Goal: Task Accomplishment & Management: Manage account settings

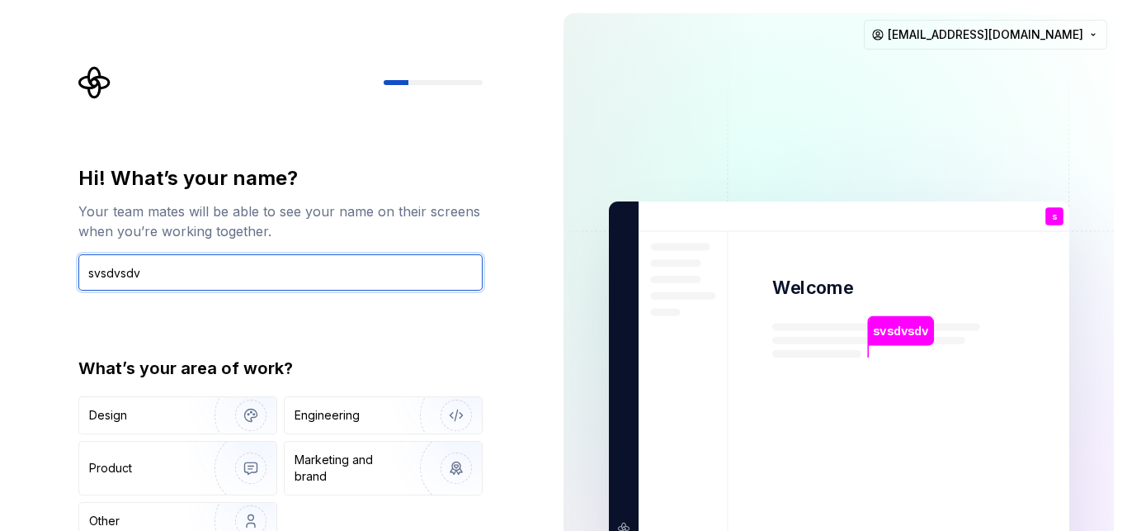
type input "svsdvsdv"
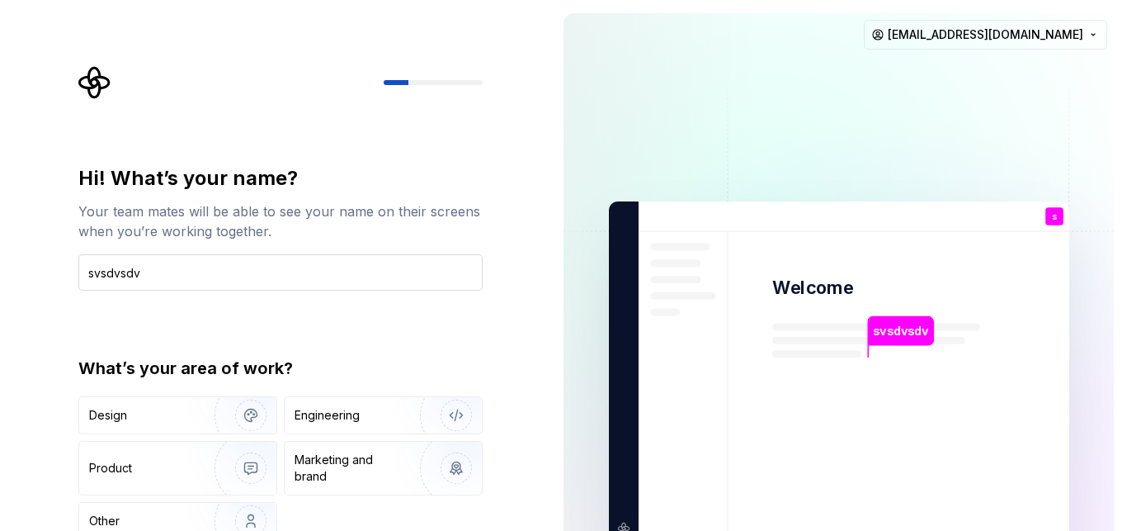
type button "Design"
click at [249, 410] on img "button" at bounding box center [240, 415] width 106 height 111
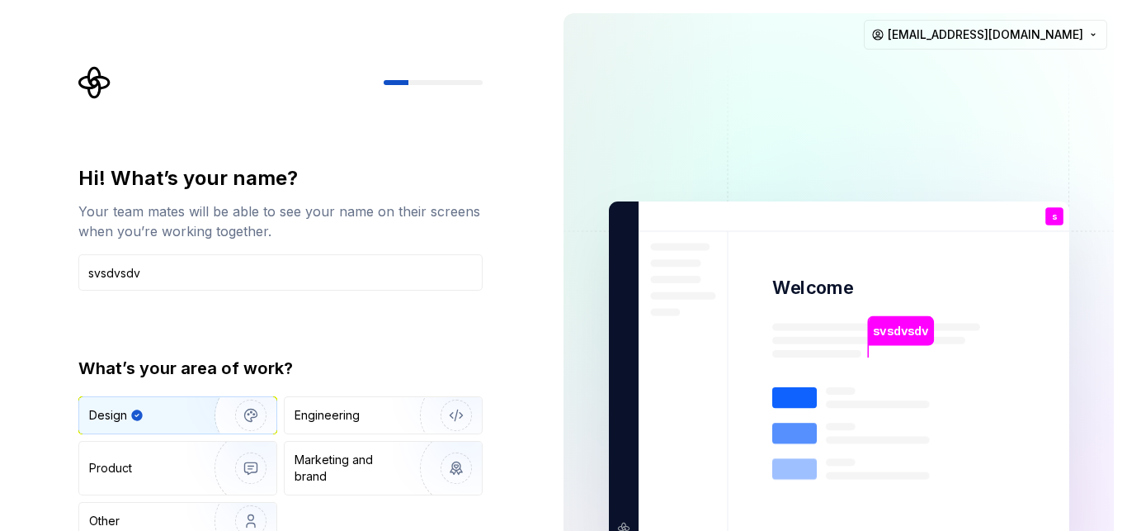
click at [592, 335] on img at bounding box center [839, 373] width 668 height 780
click at [375, 265] on input "svsdvsdv" at bounding box center [280, 272] width 404 height 36
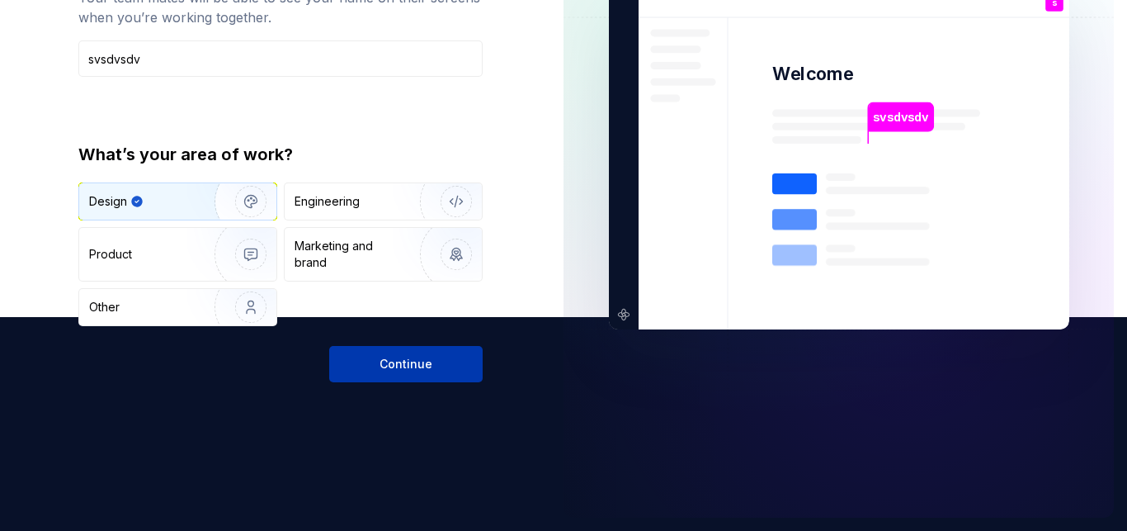
click at [359, 366] on button "Continue" at bounding box center [405, 364] width 153 height 36
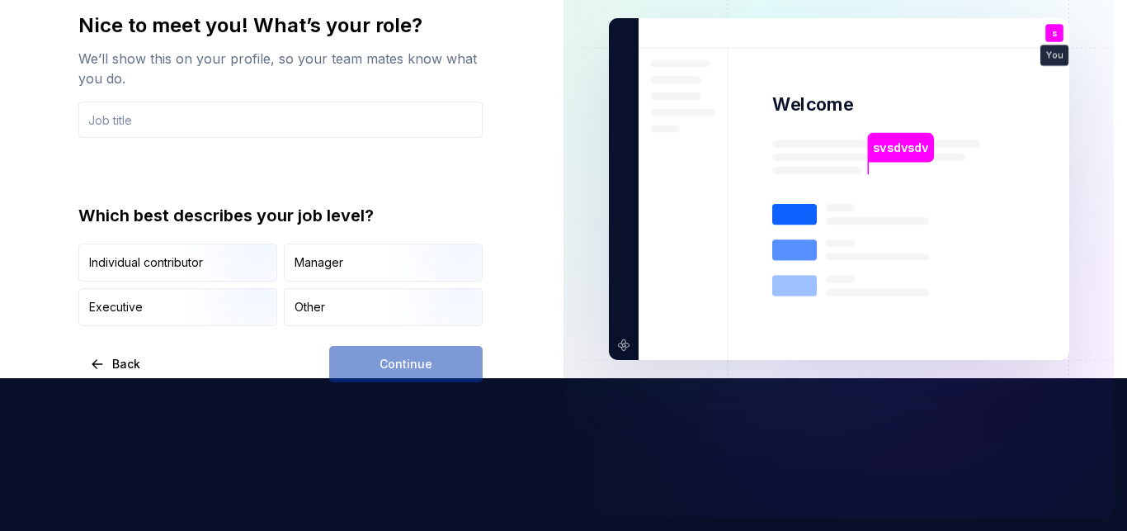
scroll to position [153, 0]
type input "dfbdfbdfb"
type button "IndividualContributor"
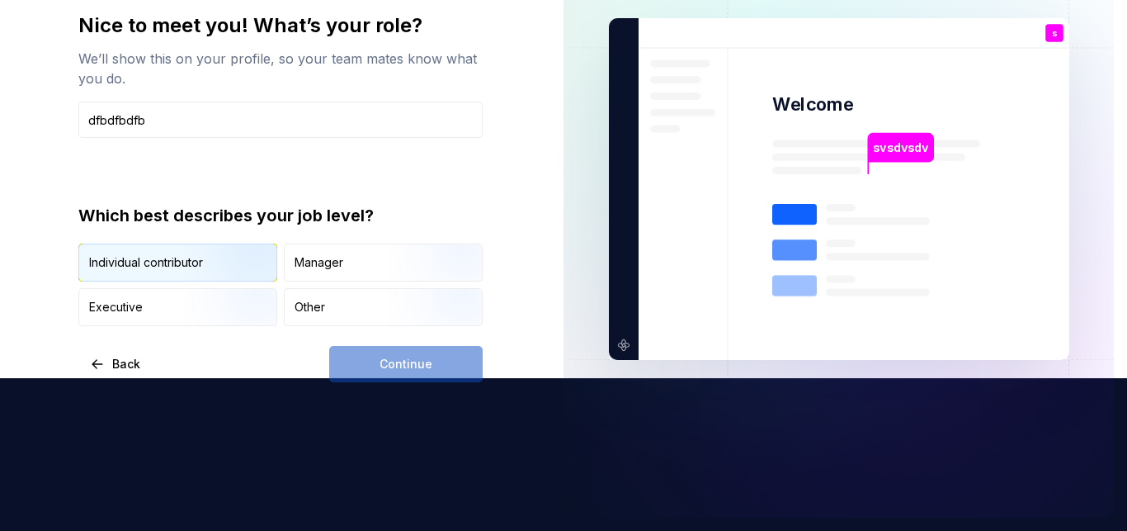
click at [259, 268] on img "button" at bounding box center [237, 283] width 106 height 111
click at [359, 361] on button "Continue" at bounding box center [405, 364] width 153 height 36
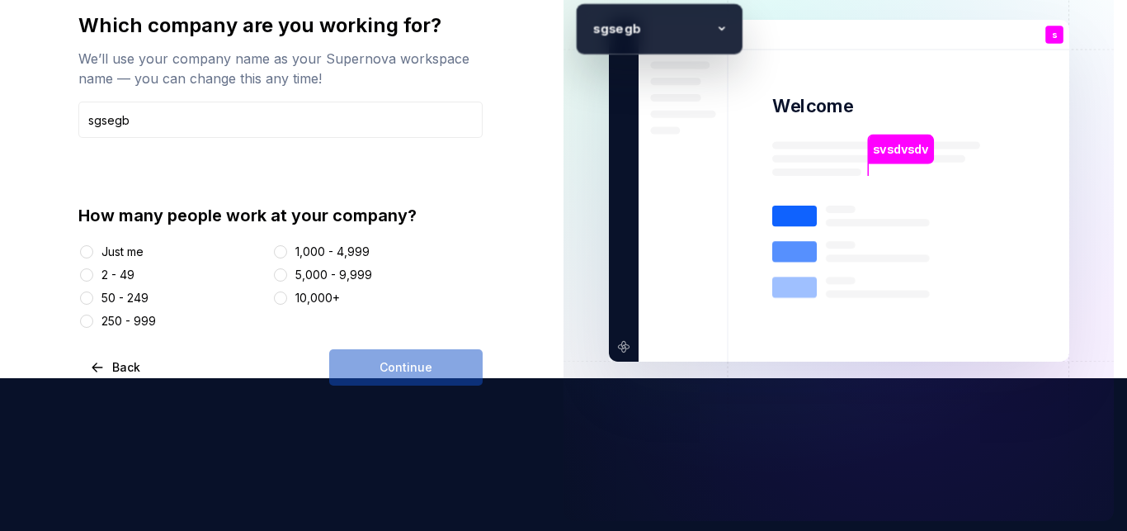
type input "sgsegb"
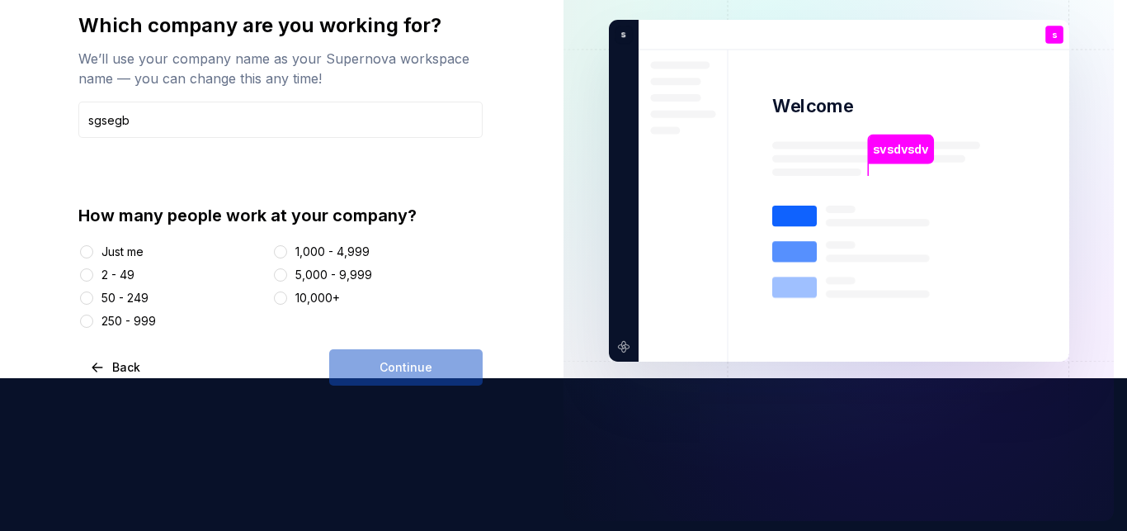
click at [320, 281] on div "5,000 - 9,999" at bounding box center [333, 275] width 77 height 17
click at [287, 281] on button "5,000 - 9,999" at bounding box center [280, 274] width 13 height 13
click at [371, 362] on button "Continue" at bounding box center [405, 367] width 153 height 36
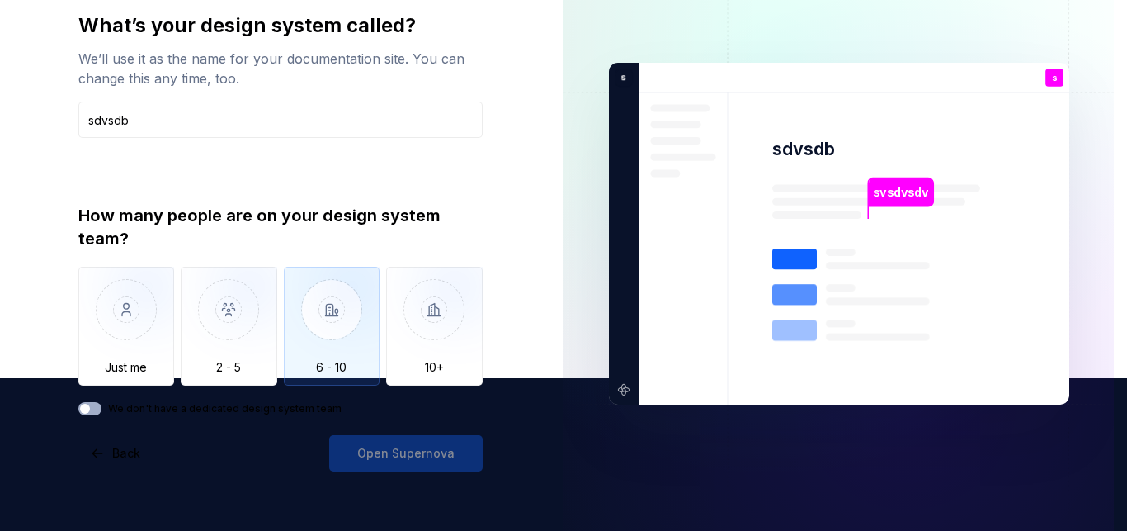
type input "sdvsdb"
click at [332, 332] on img "button" at bounding box center [332, 322] width 97 height 111
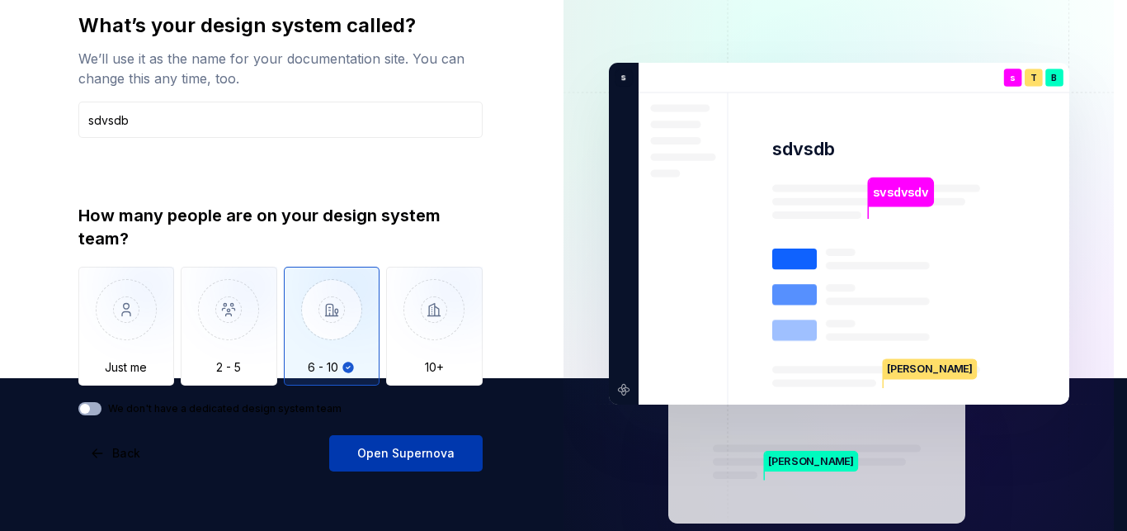
click at [373, 450] on span "Open Supernova" at bounding box center [405, 453] width 97 height 17
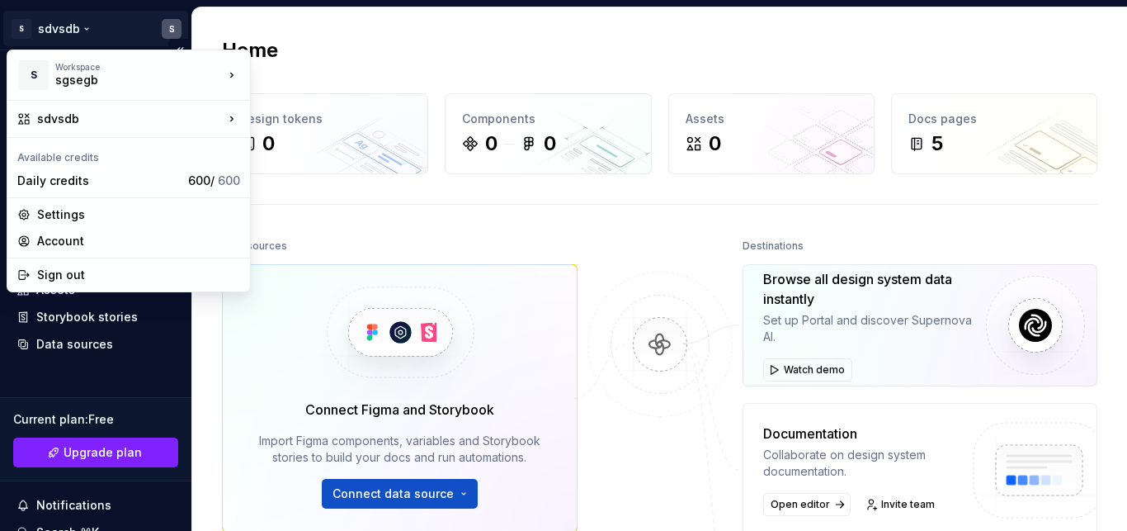
click at [168, 26] on html "S sdvsdb S Home Documentation Analytics Code automation Design system data Desi…" at bounding box center [563, 265] width 1127 height 531
click at [87, 27] on html "S sdvsdb S Home Documentation Analytics Code automation Design system data Desi…" at bounding box center [563, 265] width 1127 height 531
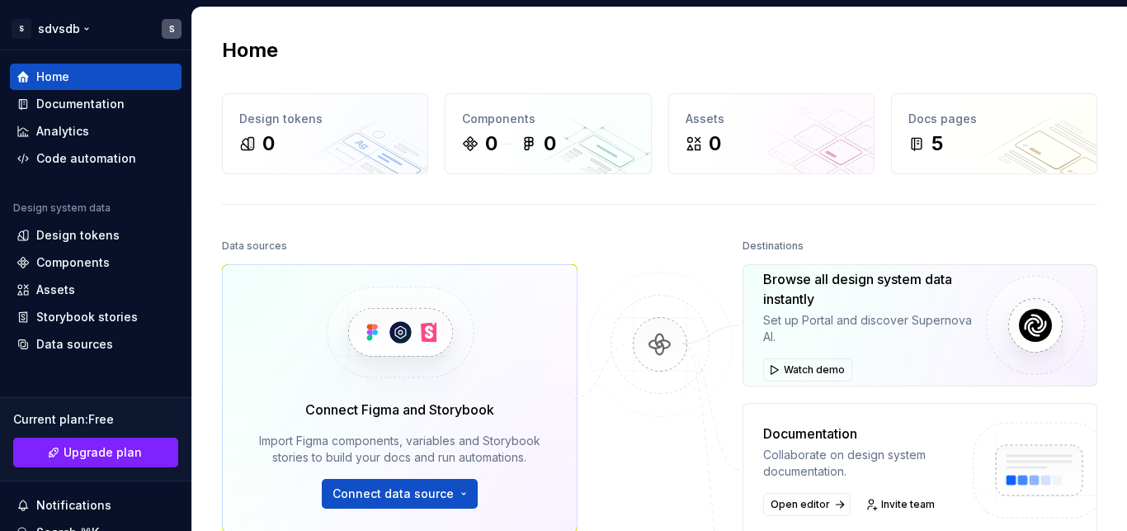
click at [87, 27] on html "S sdvsdb S Home Documentation Analytics Code automation Design system data Desi…" at bounding box center [563, 265] width 1127 height 531
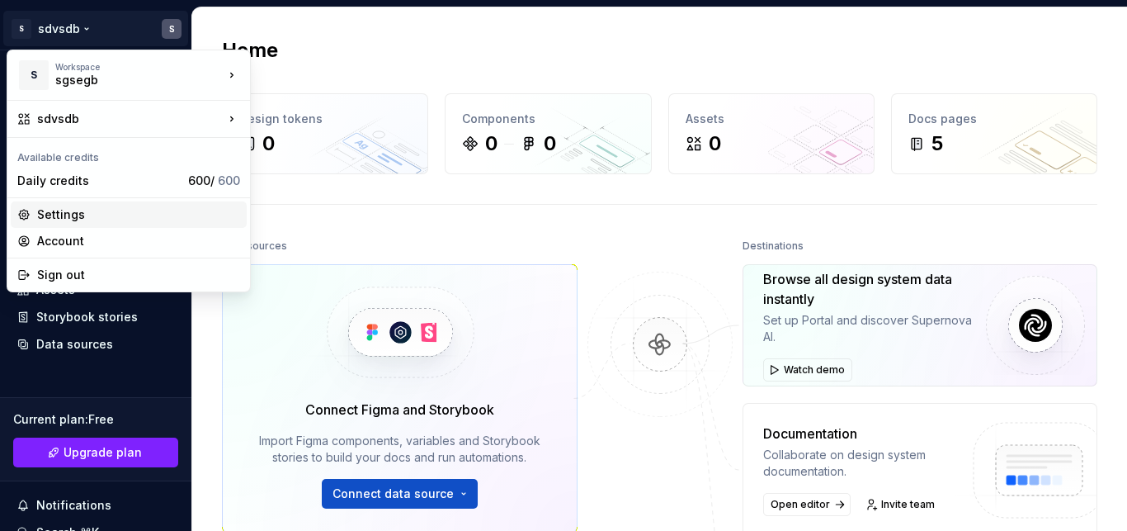
click at [73, 215] on div "Settings" at bounding box center [138, 214] width 203 height 17
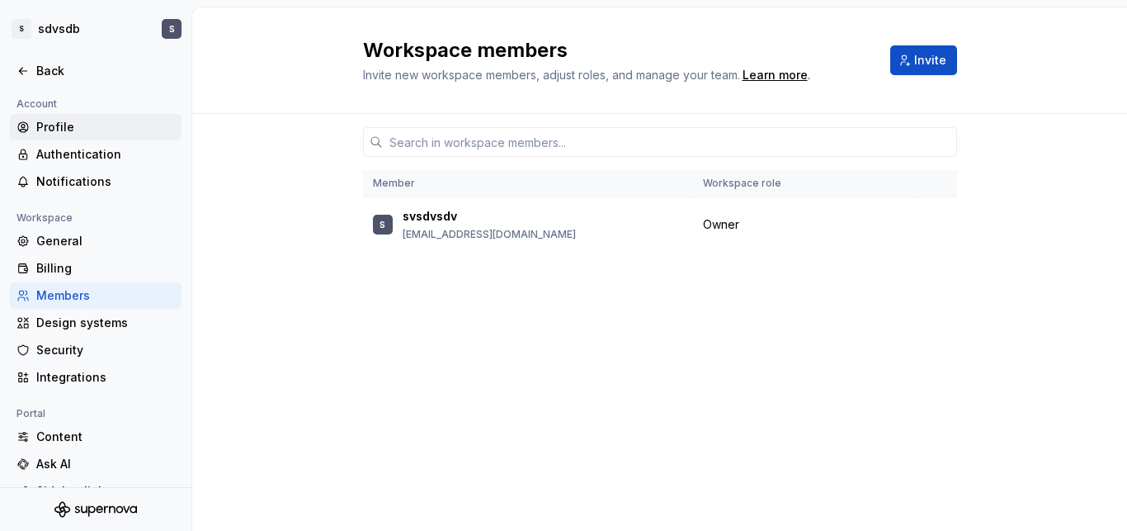
click at [64, 134] on div "Profile" at bounding box center [105, 127] width 139 height 17
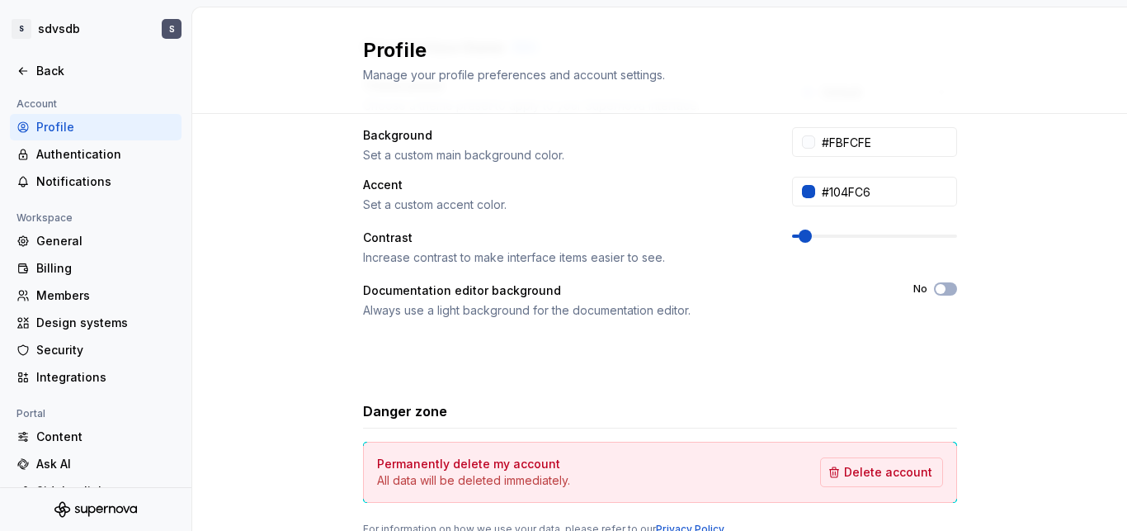
scroll to position [364, 0]
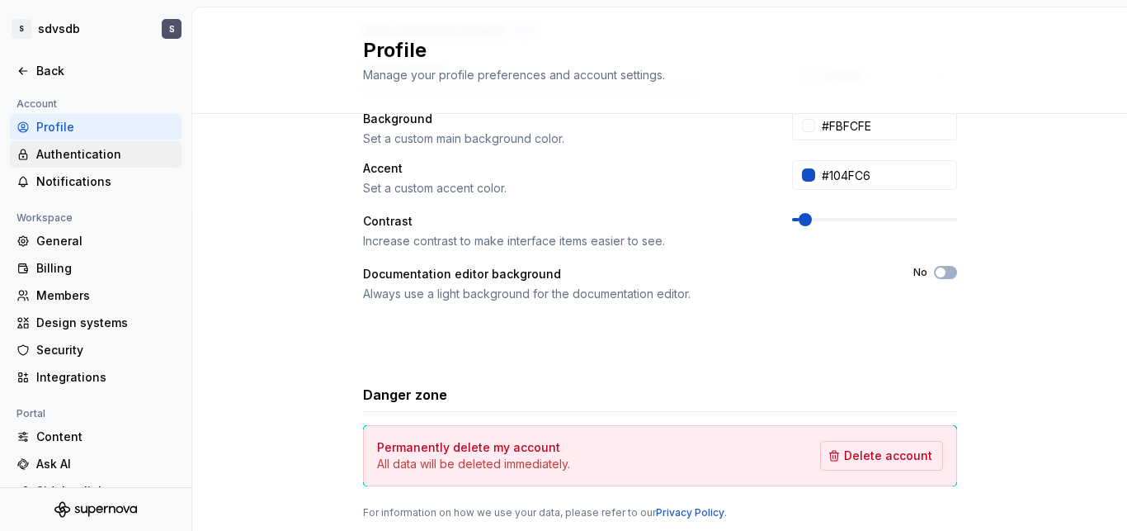
click at [99, 161] on div "Authentication" at bounding box center [105, 154] width 139 height 17
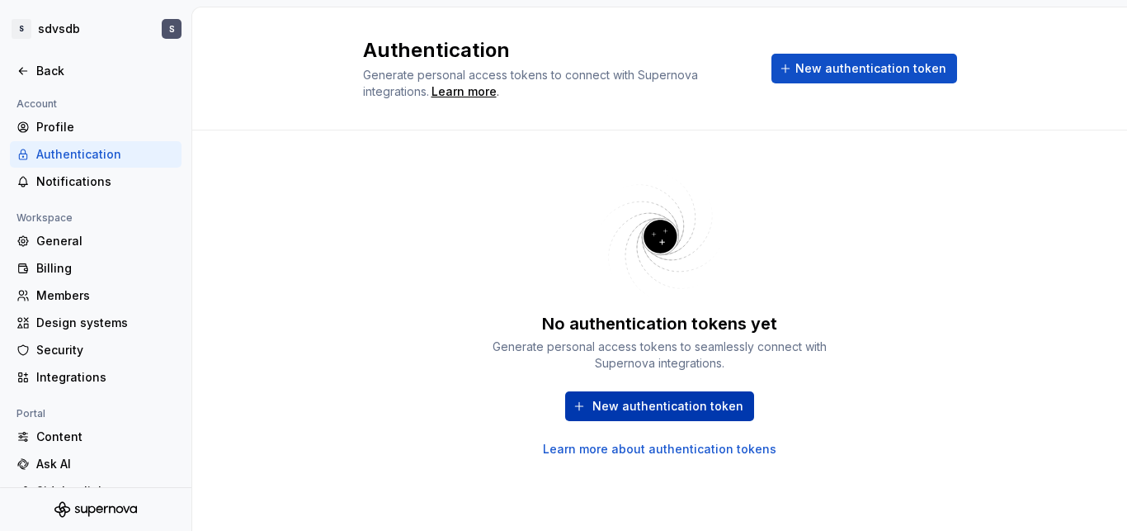
click at [650, 412] on span "New authentication token" at bounding box center [667, 406] width 151 height 17
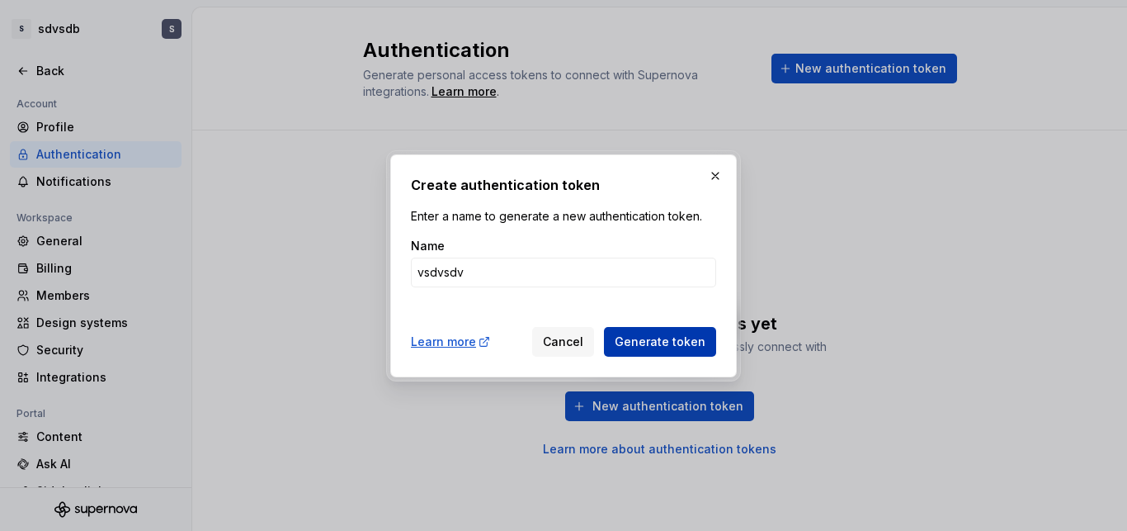
type input "vsdvsdv"
click at [635, 343] on span "Generate token" at bounding box center [660, 341] width 91 height 17
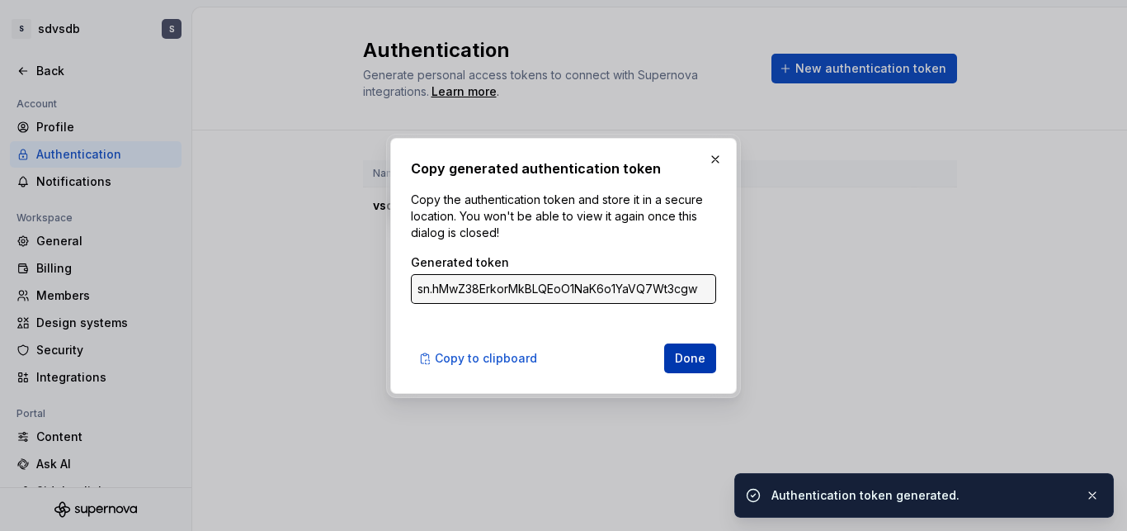
click at [677, 358] on span "Done" at bounding box center [690, 358] width 31 height 17
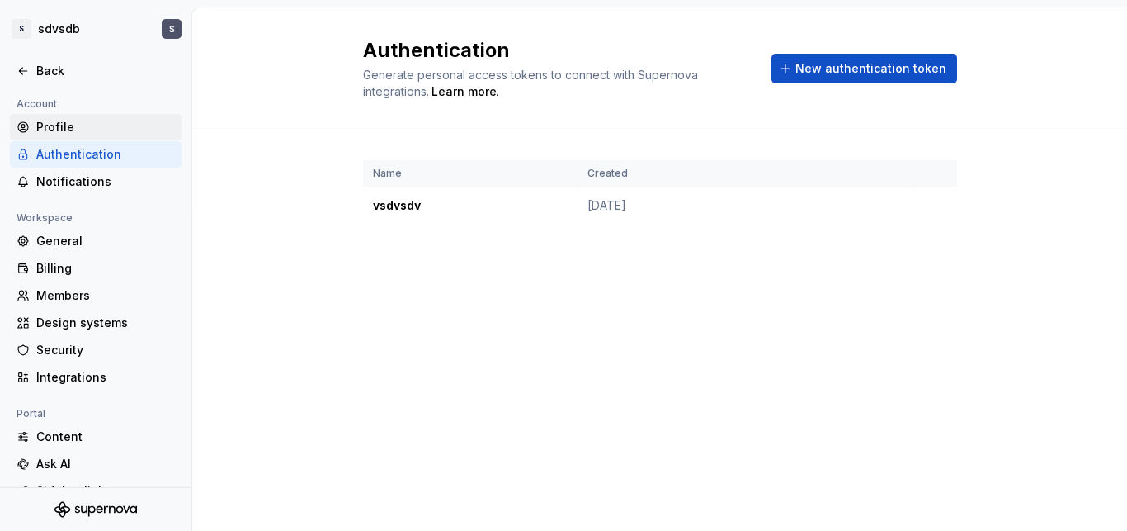
click at [65, 117] on div "Profile" at bounding box center [96, 127] width 172 height 26
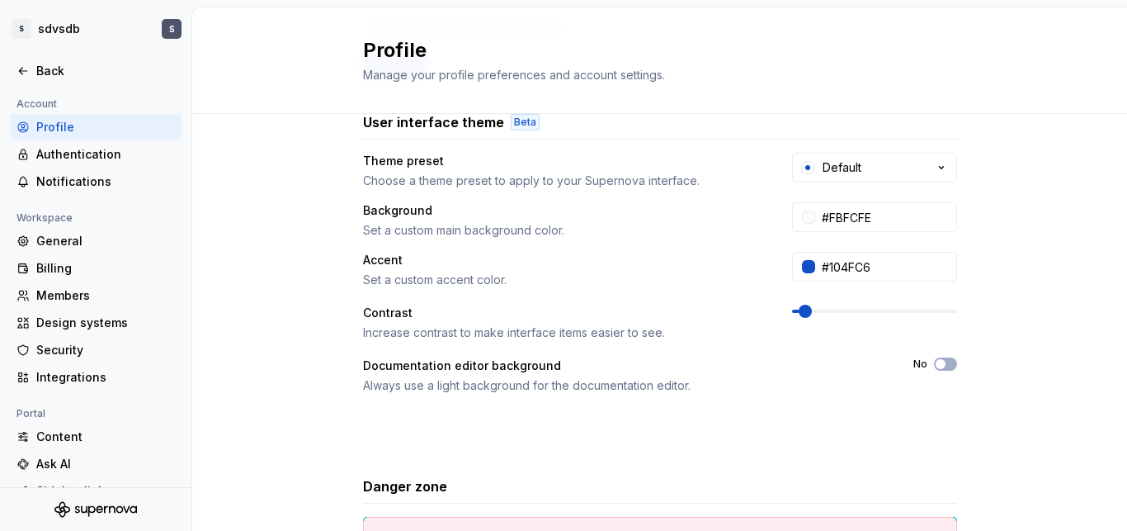
scroll to position [274, 0]
click at [87, 344] on div "Security" at bounding box center [105, 350] width 139 height 17
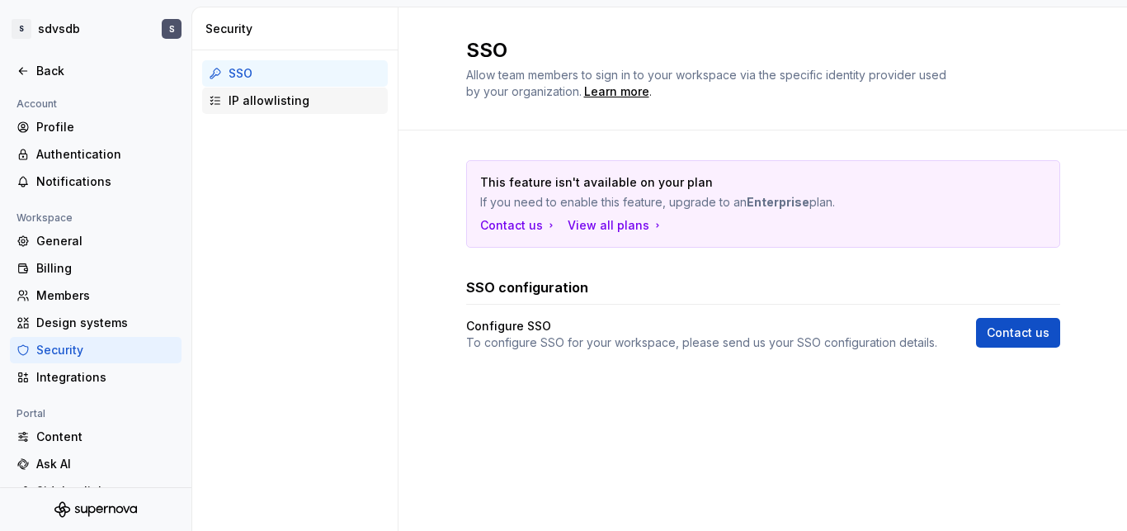
click at [309, 101] on div "IP allowlisting" at bounding box center [305, 100] width 153 height 17
